Goal: Obtain resource: Obtain resource

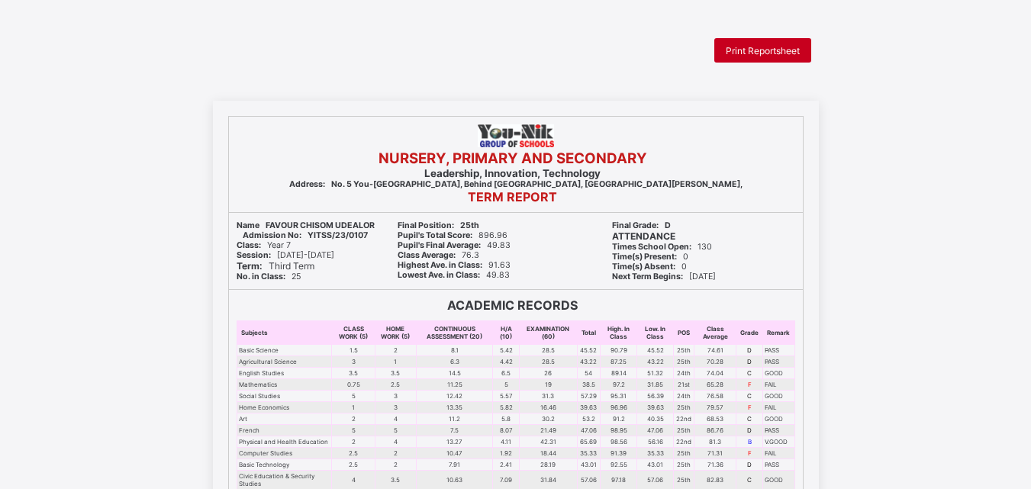
click at [750, 58] on div "Print Reportsheet" at bounding box center [763, 50] width 97 height 24
click at [742, 50] on span "Print Reportsheet" at bounding box center [763, 50] width 74 height 11
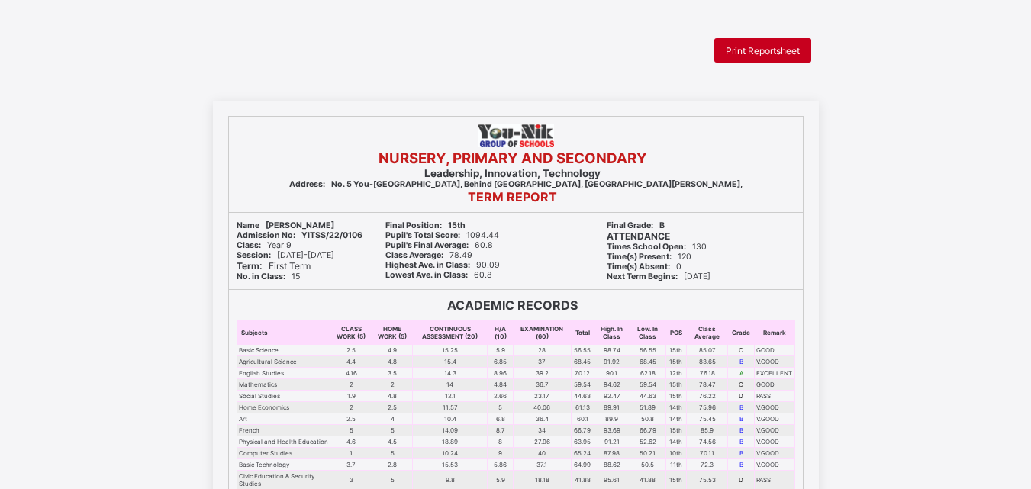
click at [756, 45] on span "Print Reportsheet" at bounding box center [763, 50] width 74 height 11
